Goal: Task Accomplishment & Management: Manage account settings

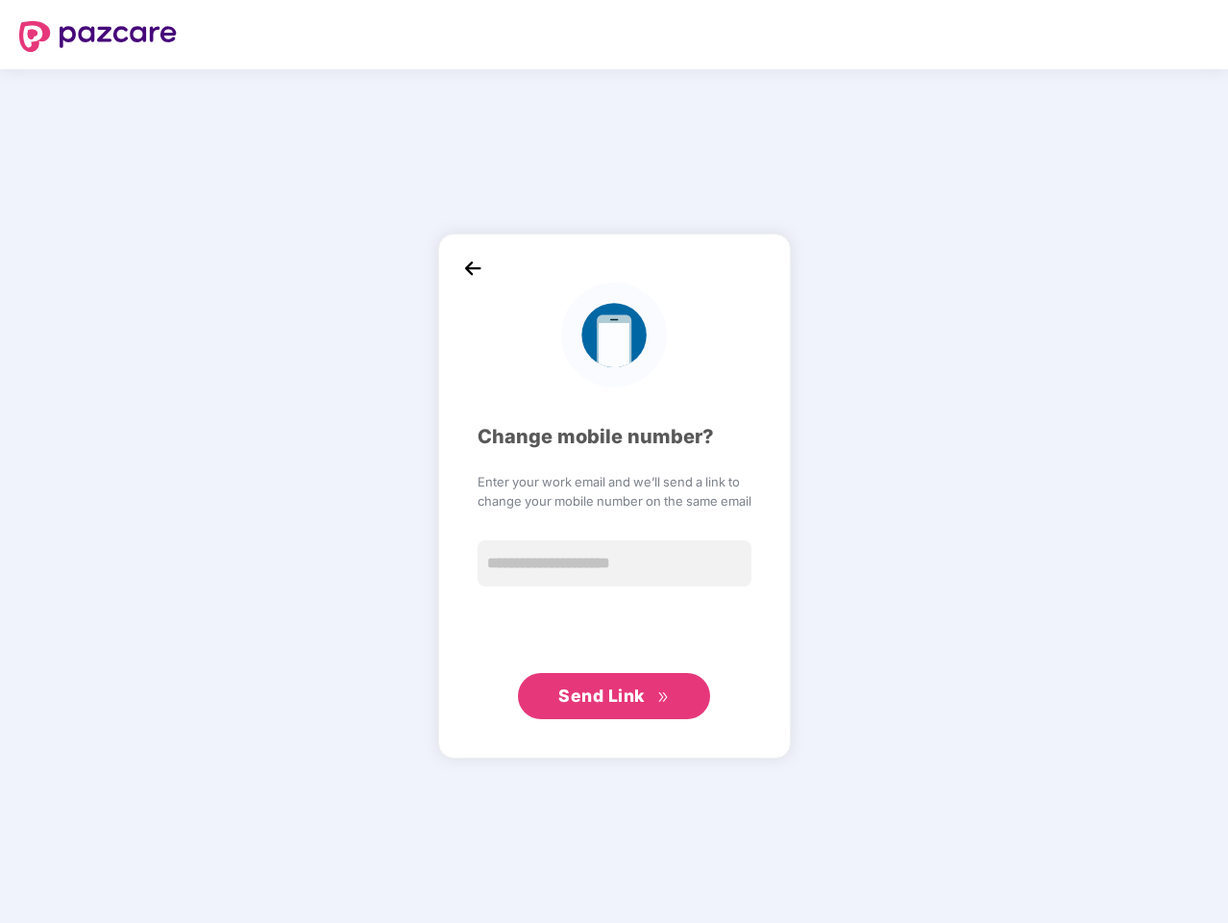
click at [614, 461] on div "Change mobile number? Enter your work email and we’ll send a link to change you…" at bounding box center [615, 495] width 274 height 445
click at [98, 37] on img at bounding box center [98, 36] width 158 height 31
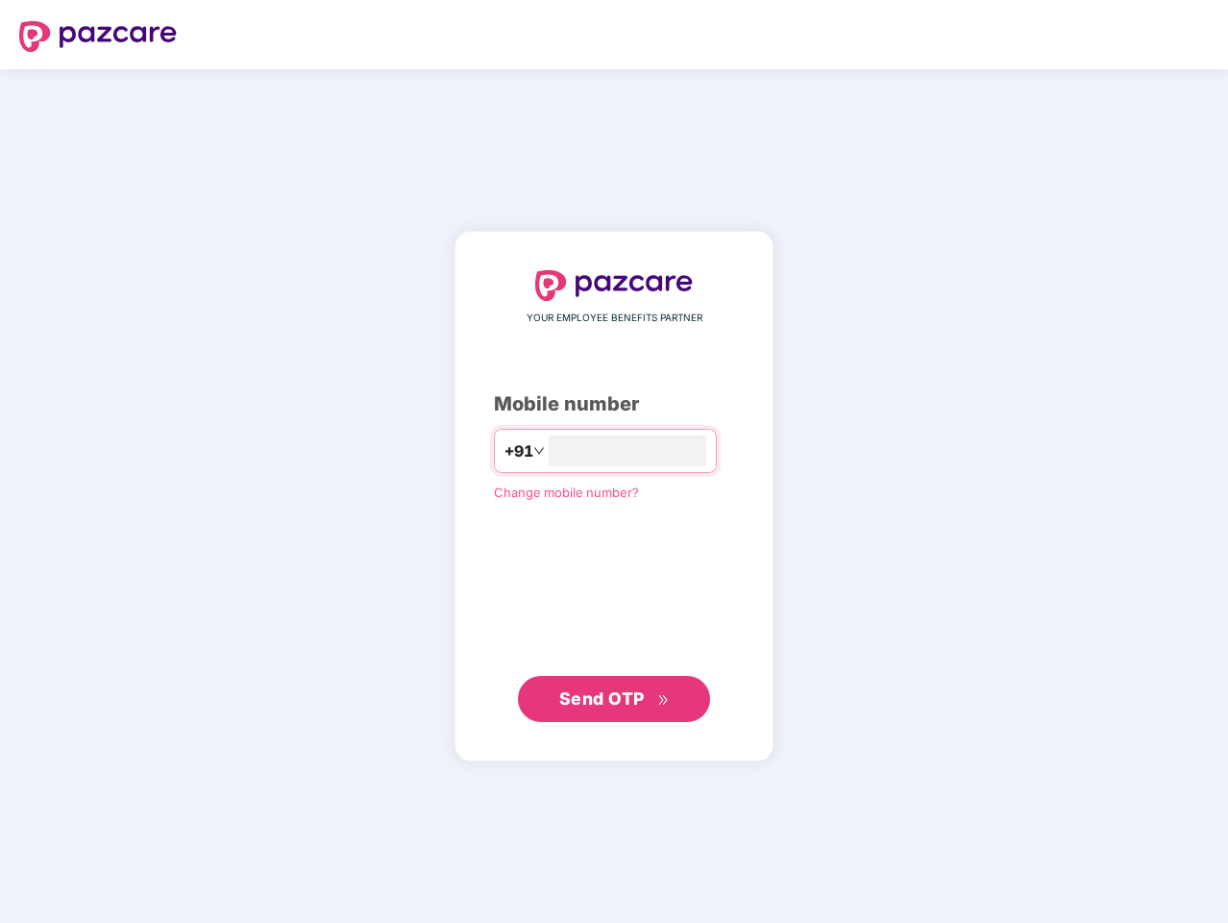
click at [472, 267] on div "YOUR EMPLOYEE BENEFITS PARTNER Mobile number +91 Change mobile number? Send OTP" at bounding box center [614, 496] width 319 height 530
click at [614, 697] on span "Send OTP" at bounding box center [602, 697] width 86 height 20
